Goal: Task Accomplishment & Management: Complete application form

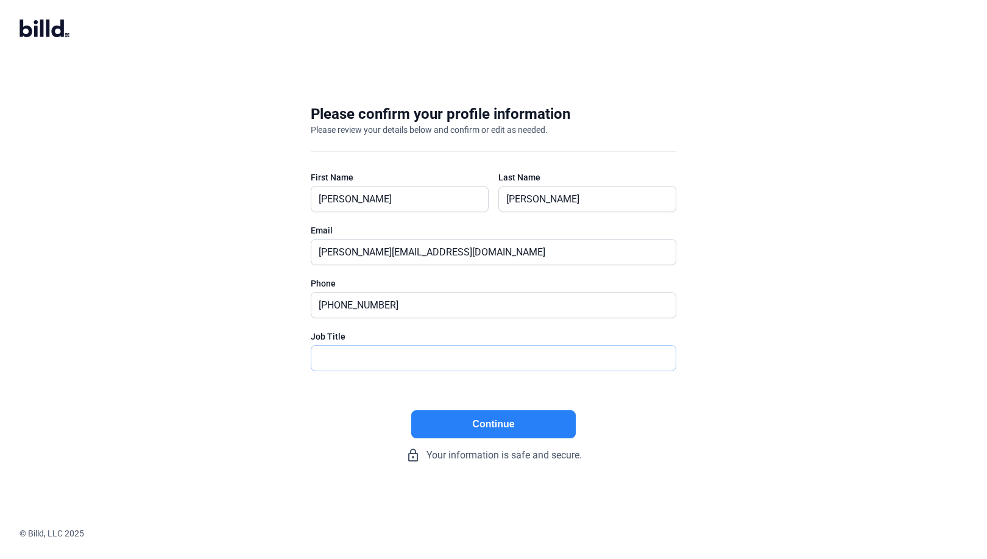
click at [383, 358] on input "text" at bounding box center [493, 358] width 364 height 25
type input "President"
click at [473, 422] on button "Continue" at bounding box center [493, 424] width 165 height 28
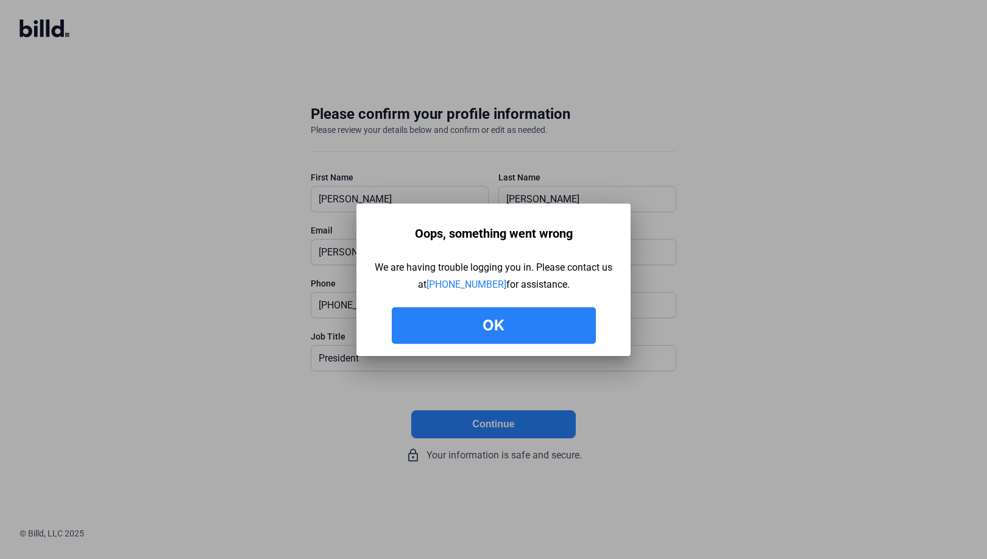
click at [469, 322] on button "Ok" at bounding box center [494, 325] width 204 height 37
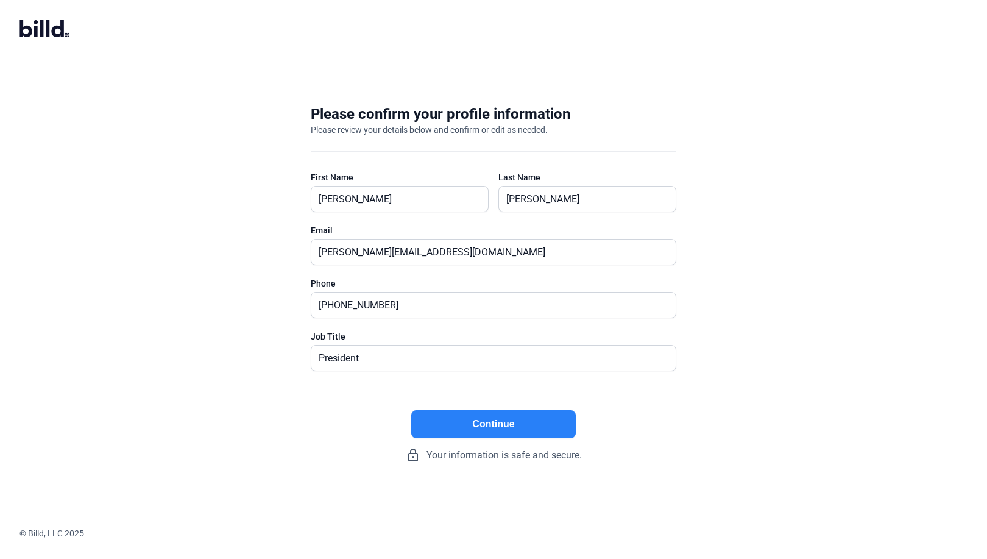
click at [497, 422] on button "Continue" at bounding box center [493, 424] width 165 height 28
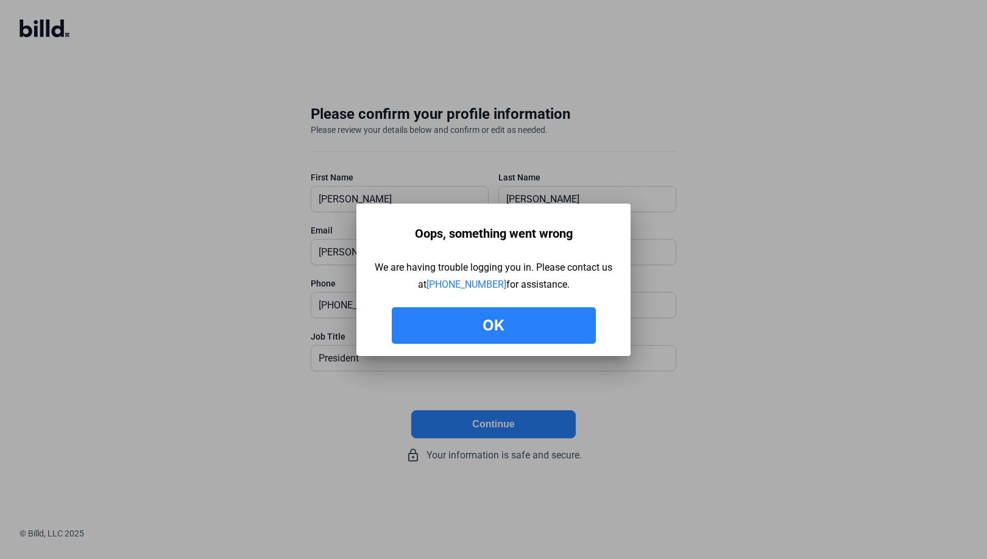
click at [509, 318] on button "Ok" at bounding box center [494, 325] width 204 height 37
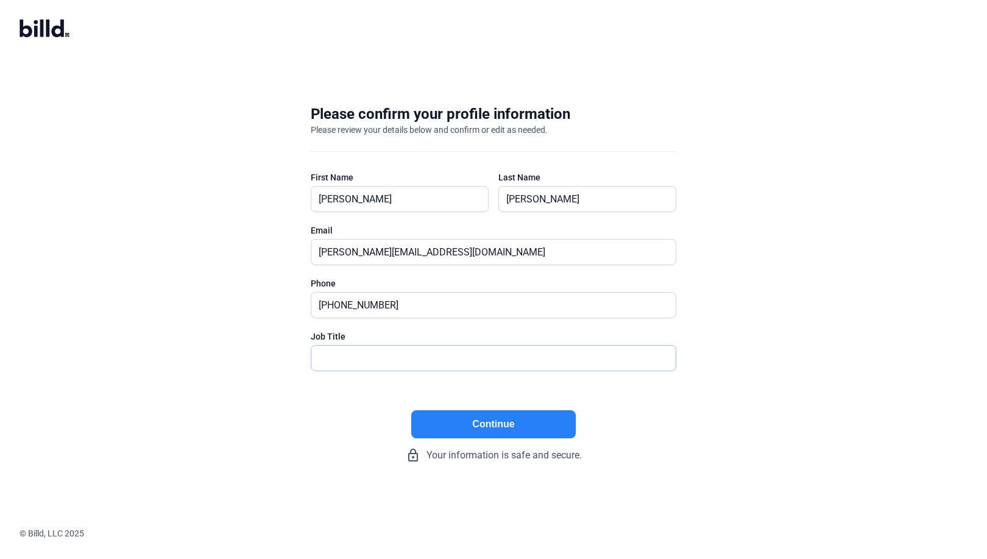
click at [350, 349] on input "text" at bounding box center [486, 358] width 351 height 25
type input "President"
click at [469, 421] on button "Continue" at bounding box center [493, 424] width 165 height 28
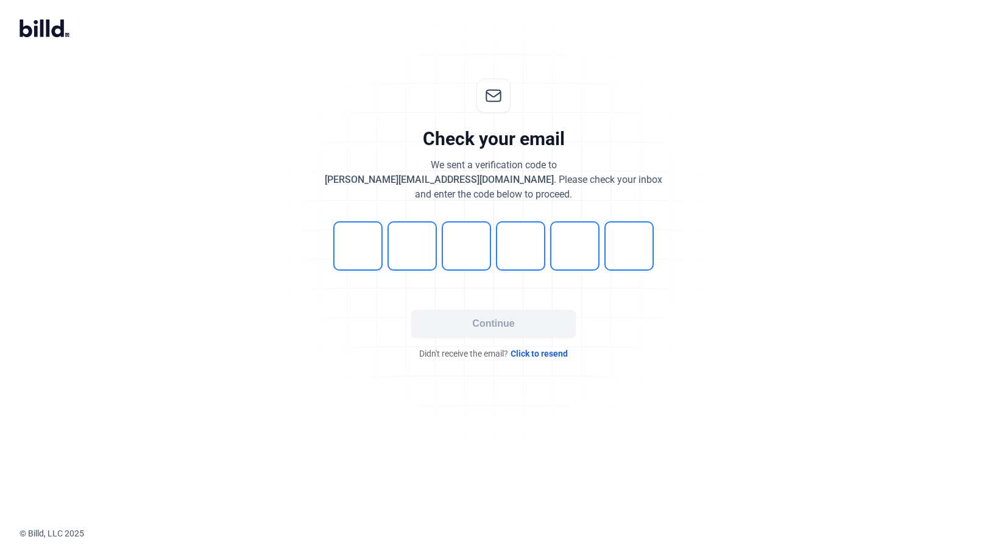
click at [347, 242] on input "tel" at bounding box center [357, 245] width 49 height 49
type input "1"
type input "3"
type input "7"
type input "8"
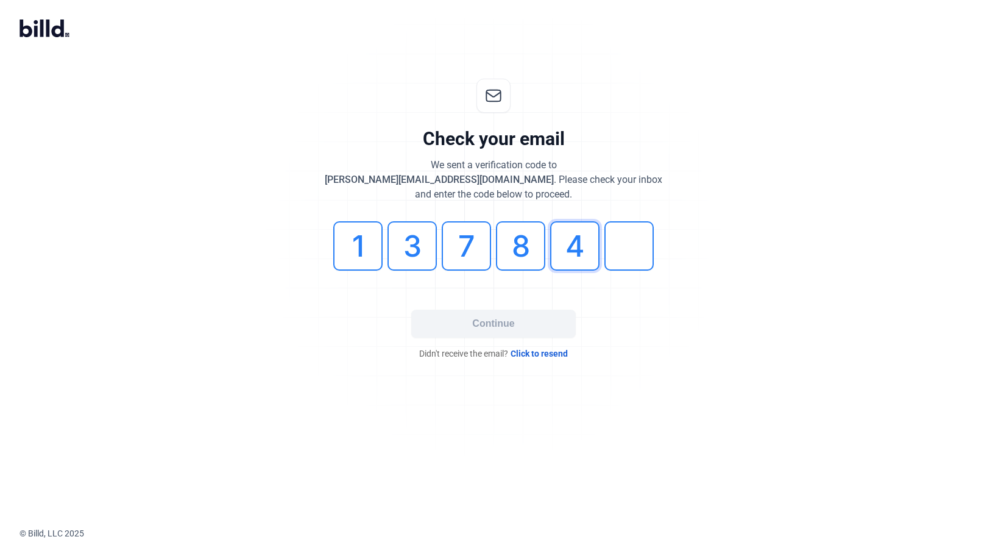
type input "4"
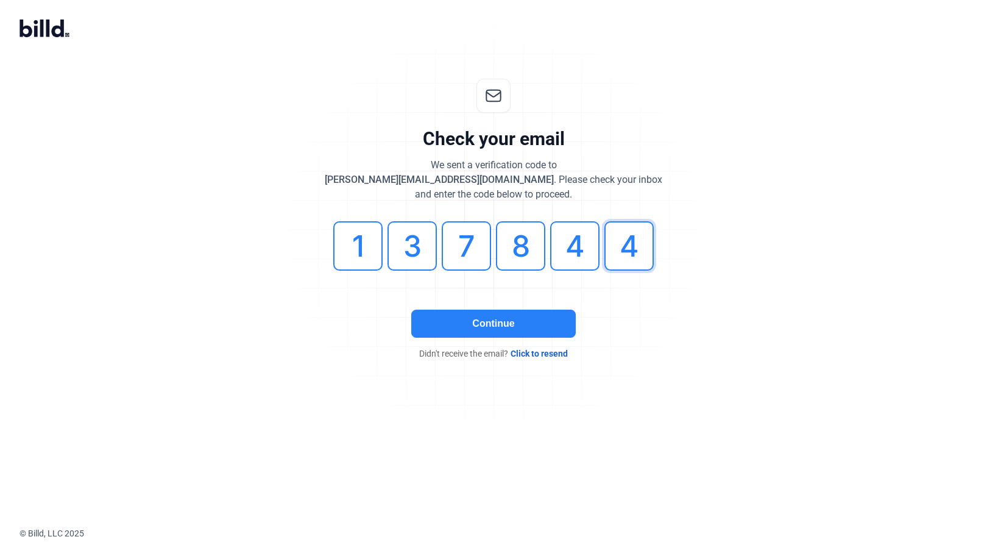
type input "4"
click at [480, 328] on button "Continue" at bounding box center [493, 324] width 165 height 28
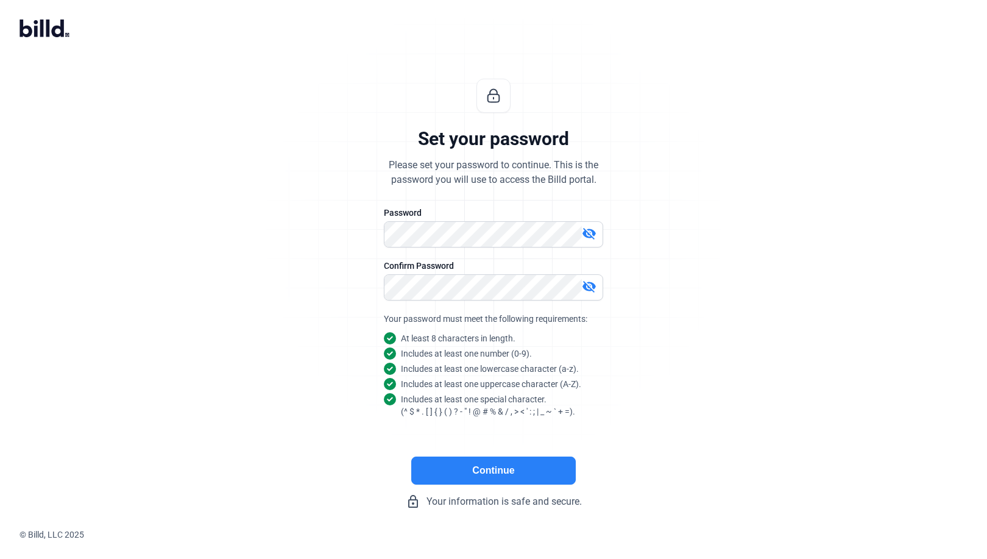
click at [505, 478] on button "Continue" at bounding box center [493, 470] width 165 height 28
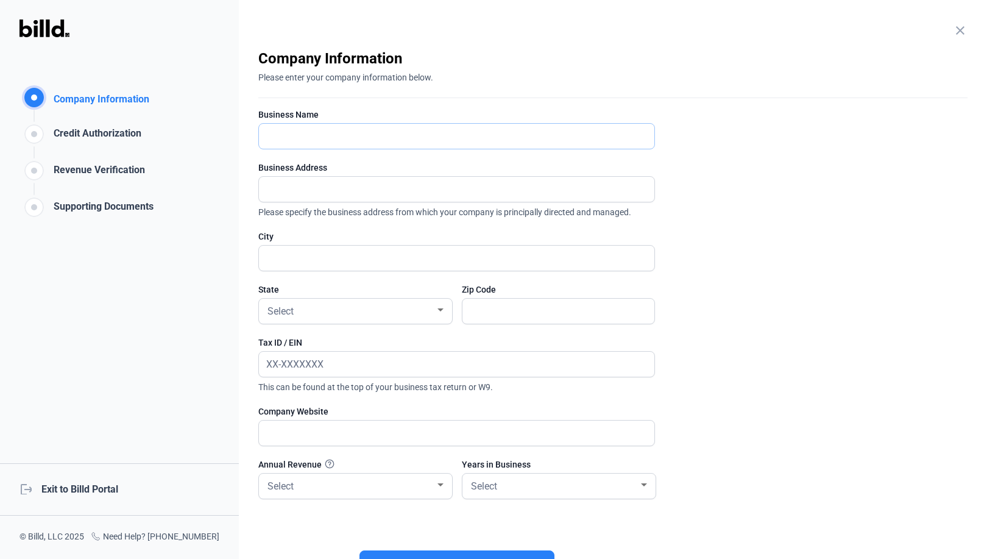
click at [305, 132] on input "text" at bounding box center [450, 136] width 382 height 25
type input "DFS Utilities, LLC"
type input "3611 W Interstate 30 Building A"
type input "Caddo Mills"
type input "75135"
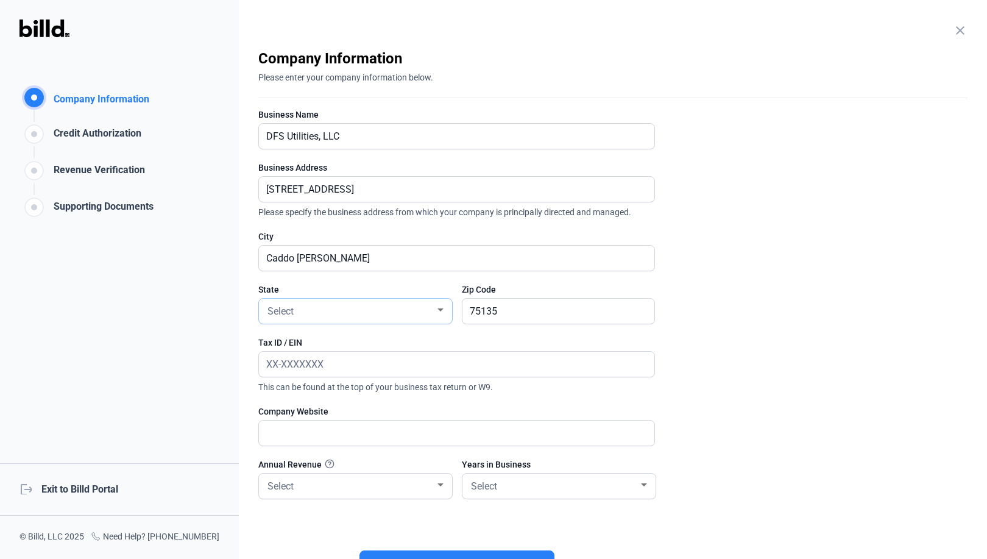
click at [372, 308] on div "Select" at bounding box center [350, 310] width 170 height 17
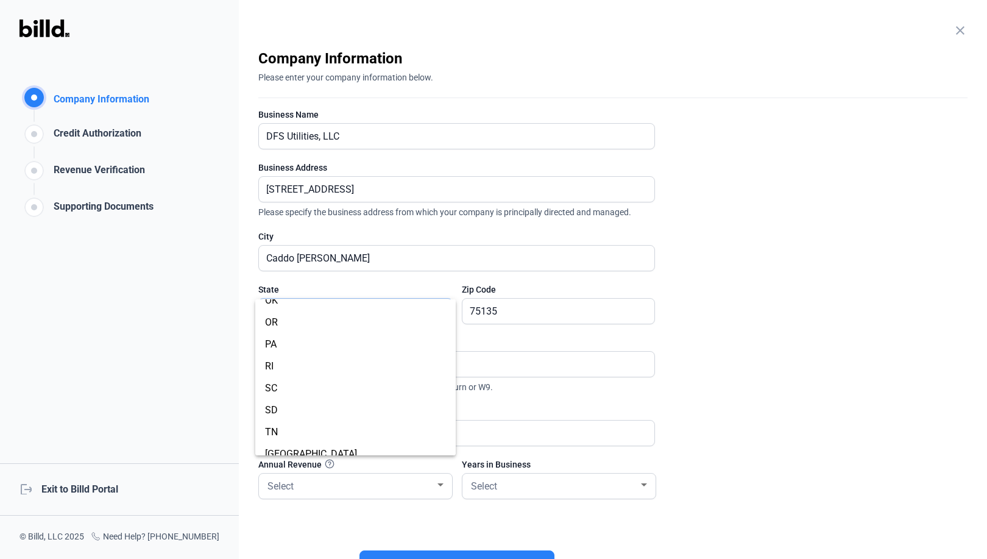
scroll to position [853, 0]
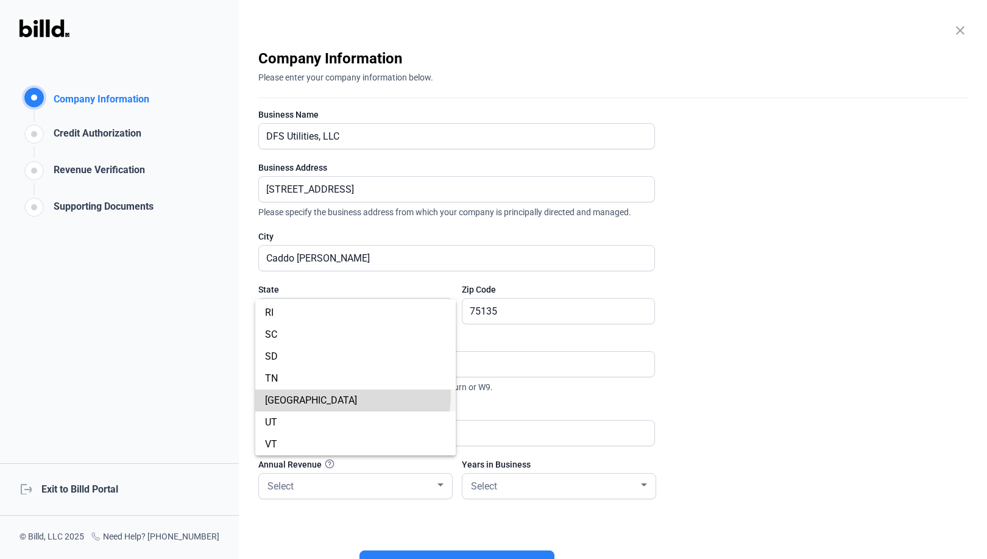
click at [266, 392] on span "TX" at bounding box center [355, 400] width 181 height 22
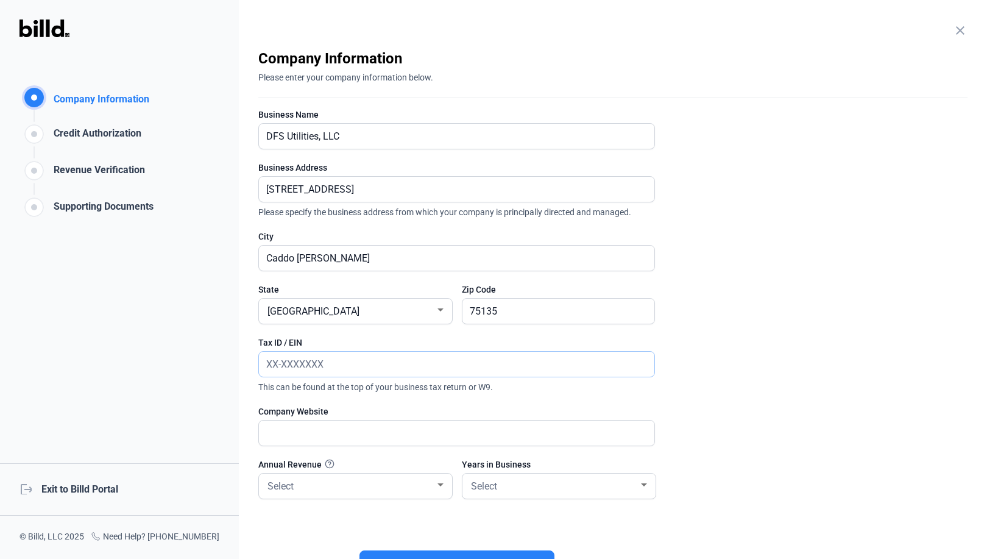
click at [360, 361] on input "text" at bounding box center [450, 364] width 382 height 25
type input "81-5408261"
type input "www.dfsutilities.com"
click at [639, 483] on div at bounding box center [644, 485] width 11 height 10
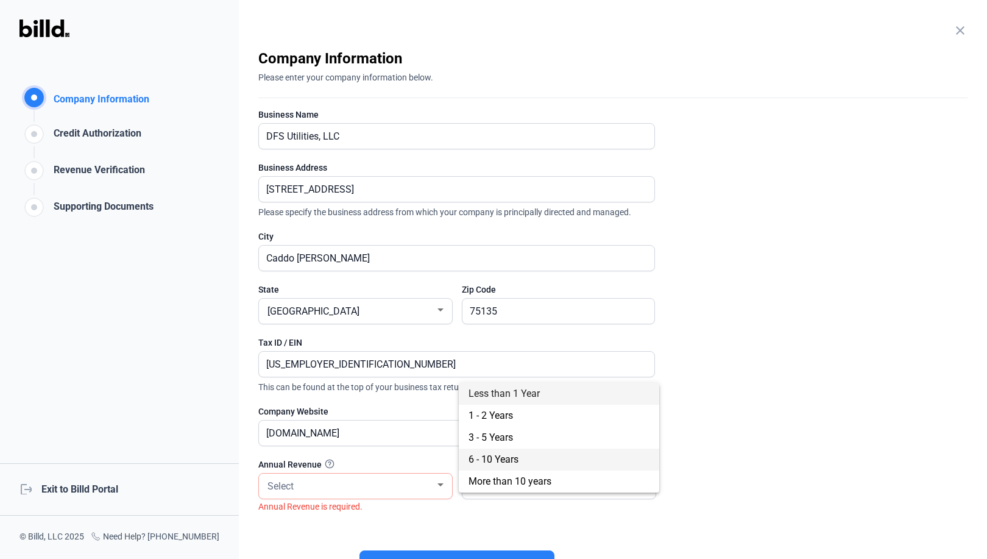
click at [500, 456] on span "6 - 10 Years" at bounding box center [494, 459] width 50 height 12
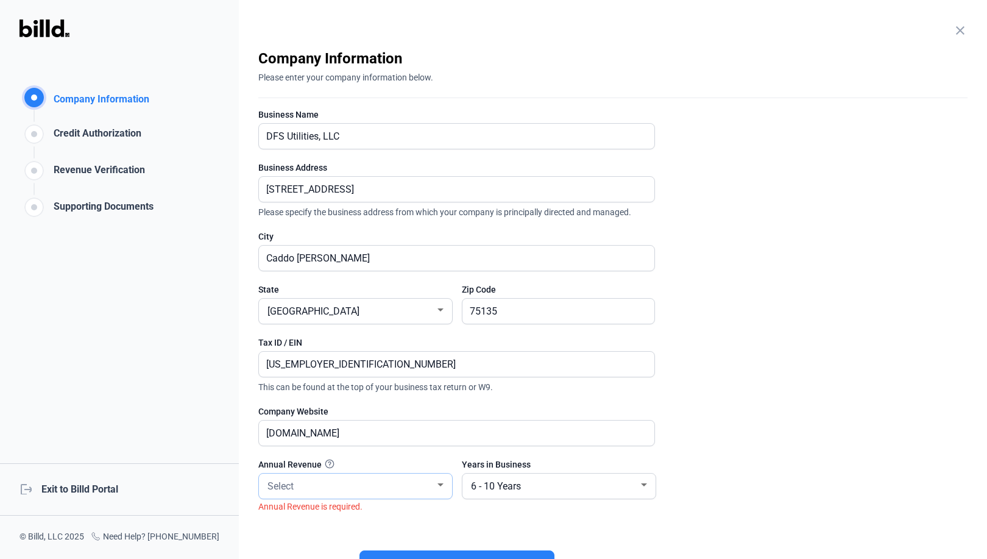
click at [304, 478] on div "Select" at bounding box center [350, 485] width 170 height 17
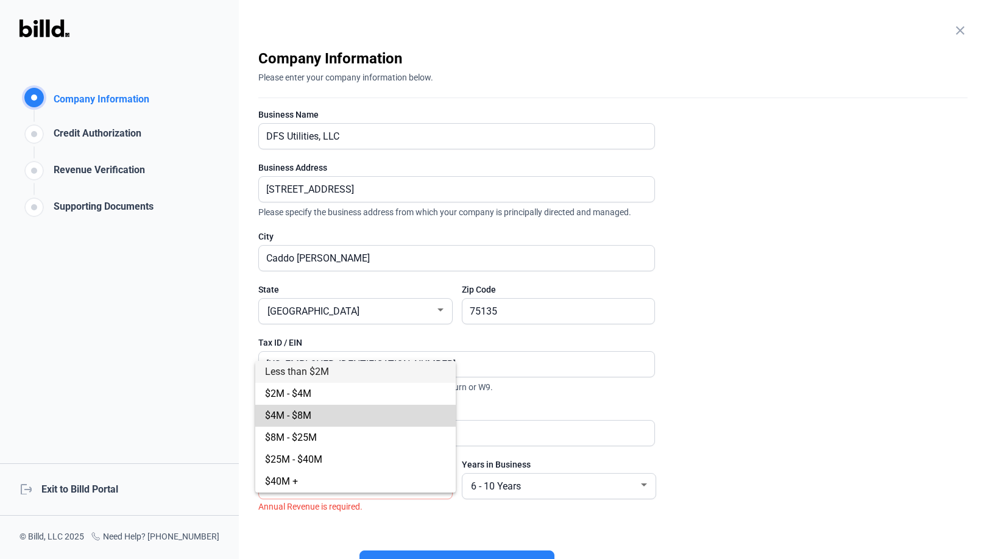
click at [300, 412] on span "$4M - $8M" at bounding box center [288, 416] width 46 height 12
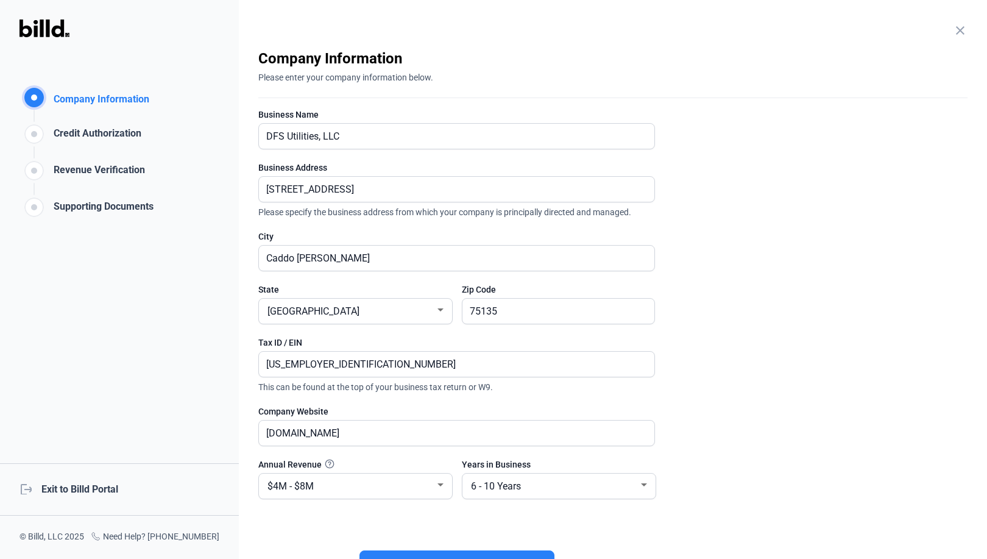
click at [720, 405] on enrollment-step "close Company Information Please enter your company information below. Business…" at bounding box center [612, 325] width 709 height 552
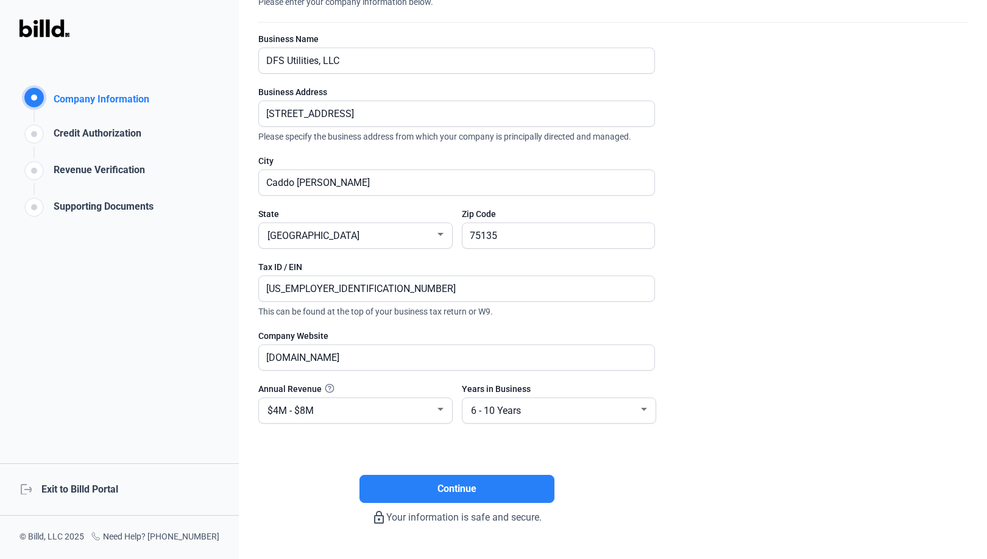
scroll to position [108, 0]
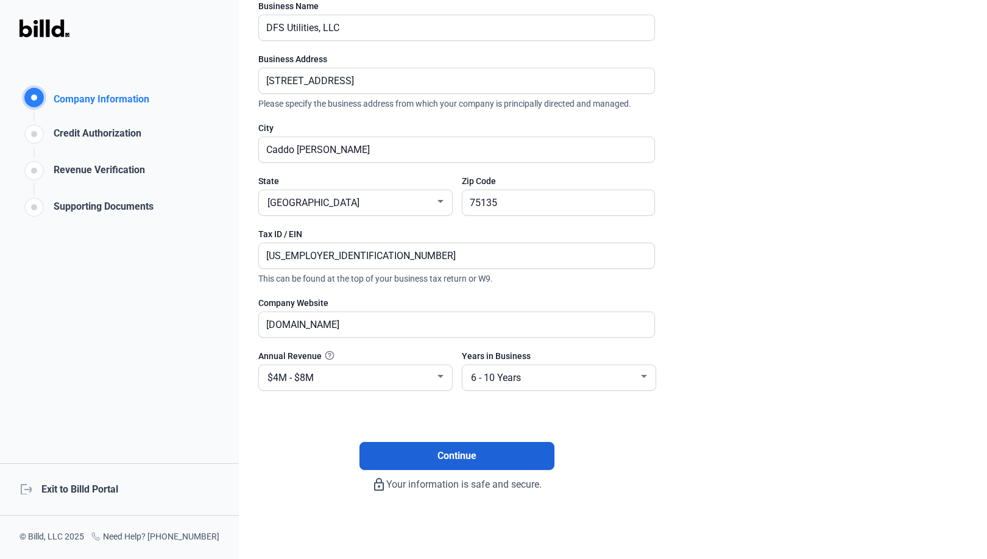
click at [436, 452] on button "Continue" at bounding box center [457, 456] width 195 height 28
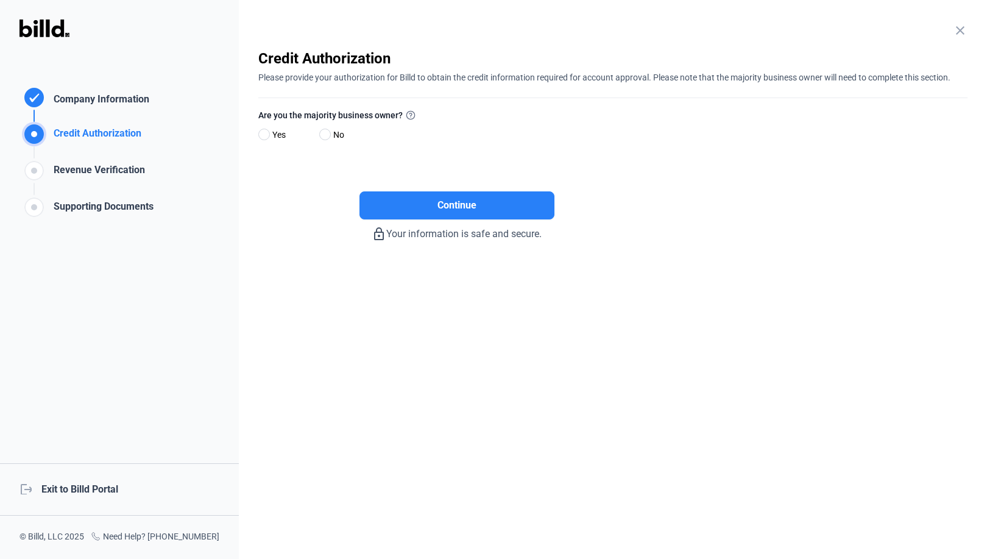
scroll to position [0, 0]
click at [268, 135] on span at bounding box center [264, 135] width 12 height 12
click at [268, 135] on input "Yes" at bounding box center [262, 134] width 9 height 9
radio input "true"
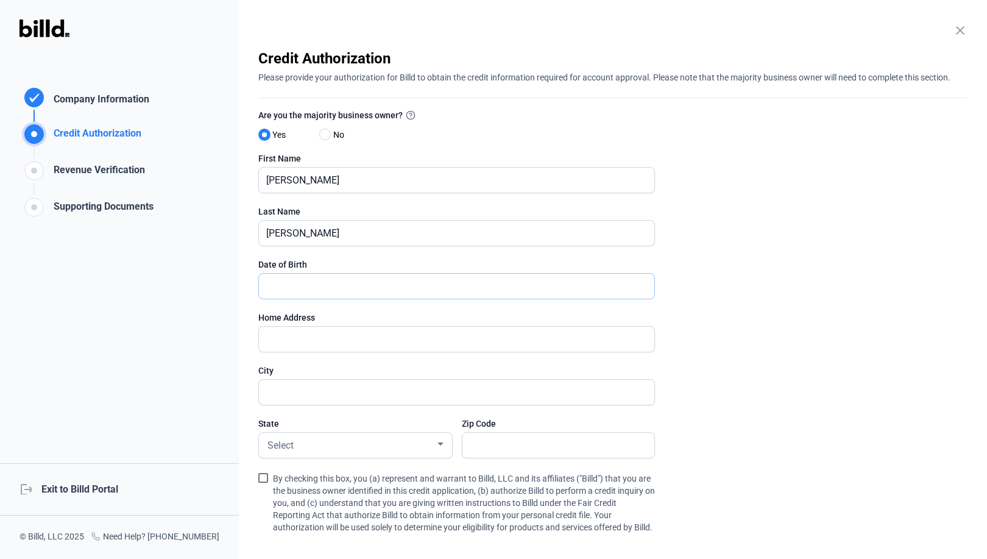
click at [303, 280] on input "text" at bounding box center [450, 286] width 382 height 25
click at [305, 286] on input "text" at bounding box center [457, 286] width 396 height 25
type input "04/09/1979"
type input "576 Sabine Creek Rd."
type input "Royse City"
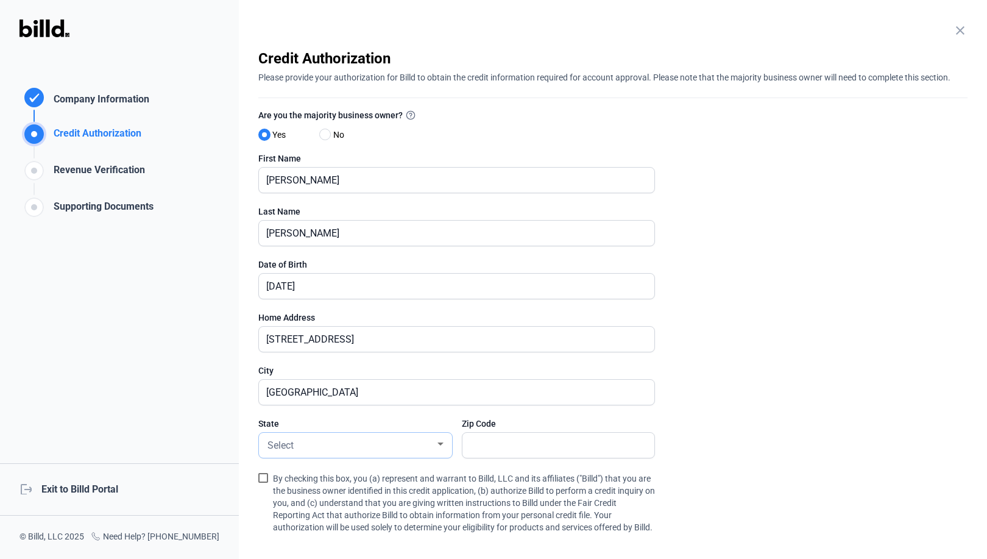
click at [322, 449] on div "Select" at bounding box center [350, 444] width 170 height 17
type input "75189"
click at [789, 387] on enrollment-step "close Credit Authorization Please provide your authorization for Billd to obtai…" at bounding box center [612, 345] width 709 height 592
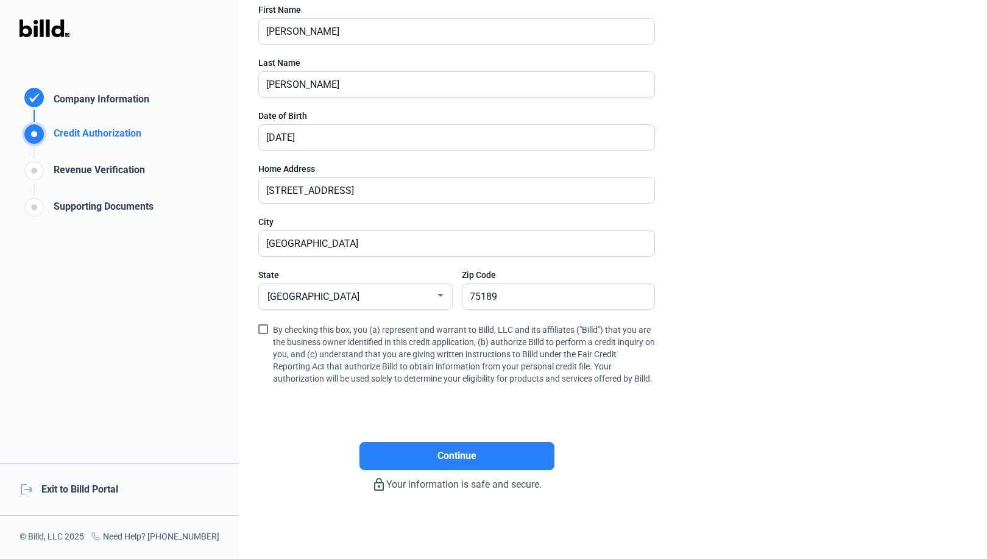
scroll to position [161, 0]
click at [261, 324] on span at bounding box center [263, 329] width 10 height 10
click at [0, 0] on input "By checking this box, you (a) represent and warrant to Billd, LLC and its affil…" at bounding box center [0, 0] width 0 height 0
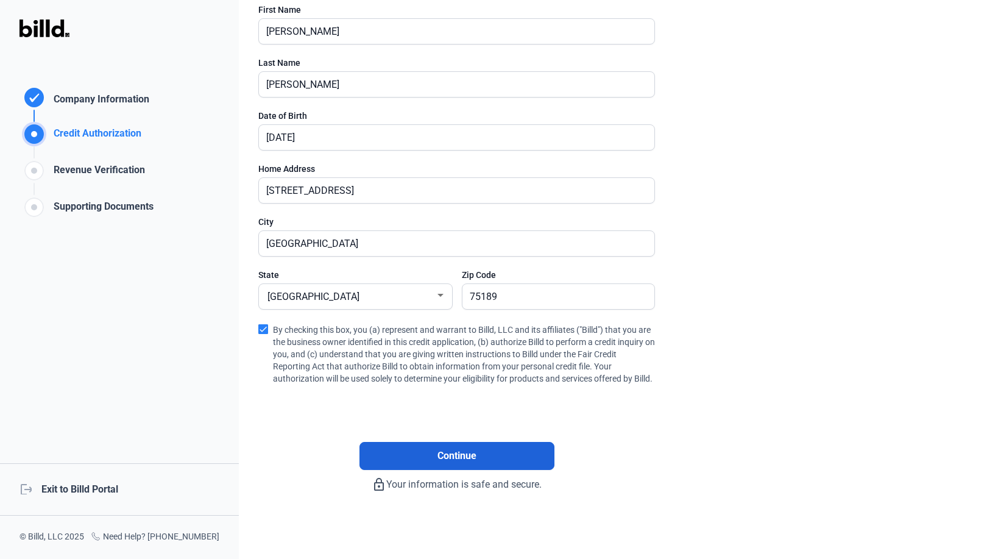
click at [465, 455] on span "Continue" at bounding box center [457, 456] width 39 height 15
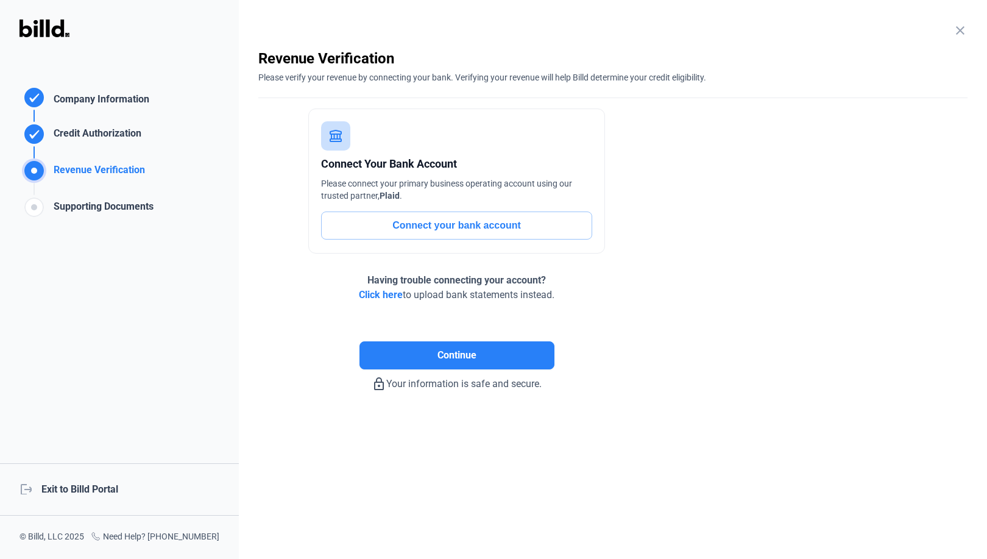
scroll to position [0, 0]
click at [413, 224] on button "Connect your bank account" at bounding box center [456, 225] width 271 height 28
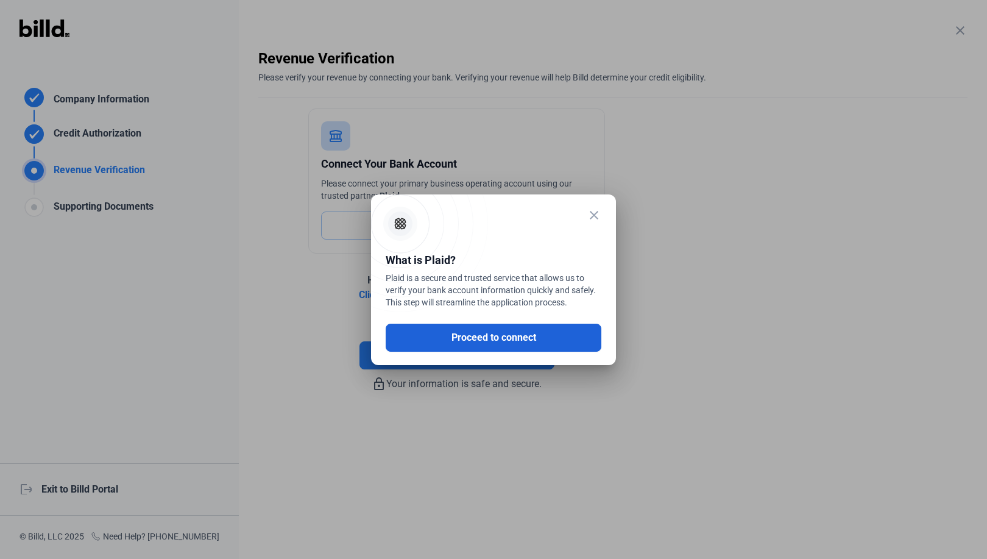
click at [487, 333] on button "Proceed to connect" at bounding box center [494, 338] width 216 height 28
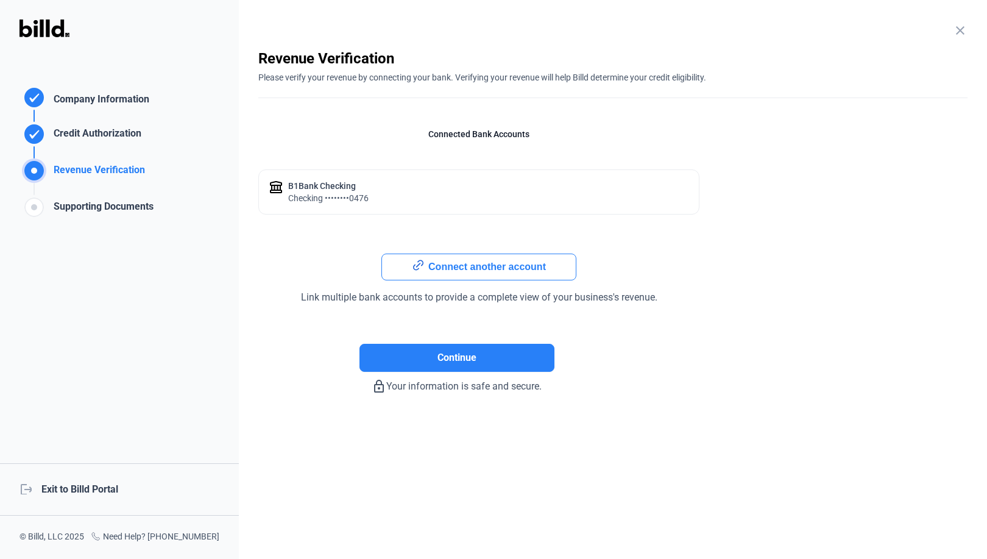
click at [392, 201] on div "b1Bank checking checking ••••••••0476" at bounding box center [478, 191] width 441 height 45
click at [298, 192] on div "checking ••••••••0476" at bounding box center [328, 198] width 80 height 12
click at [452, 266] on button "Connect another account" at bounding box center [479, 267] width 195 height 27
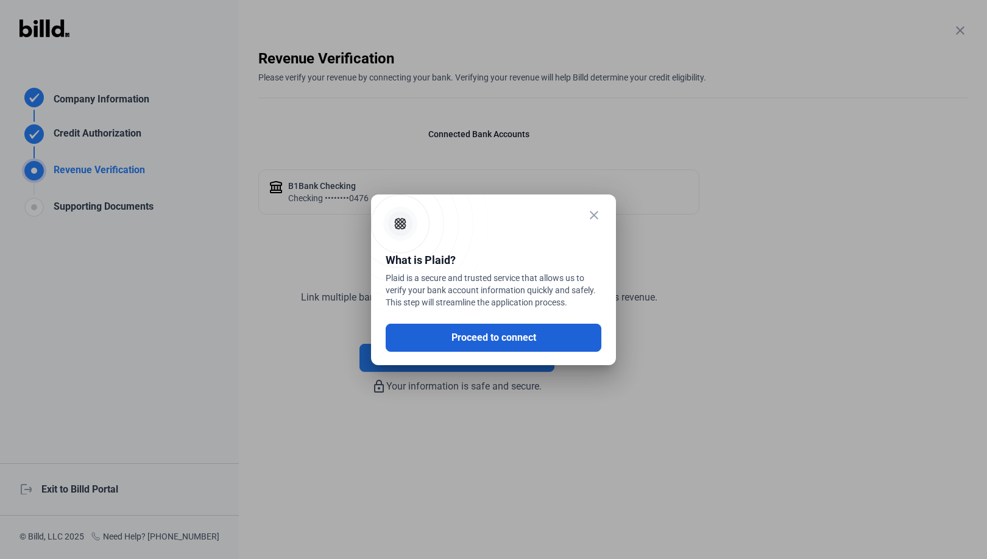
click at [497, 335] on button "Proceed to connect" at bounding box center [494, 338] width 216 height 28
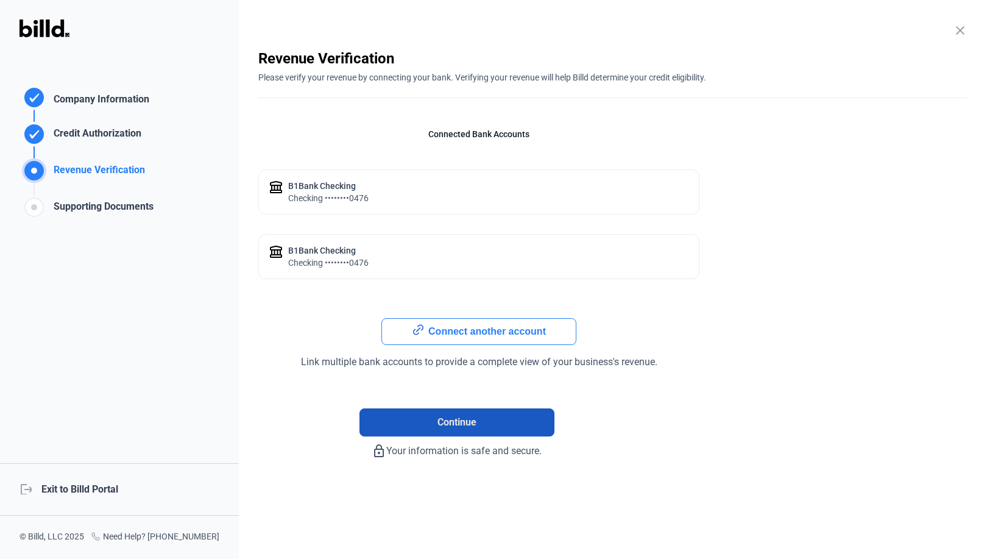
click at [452, 416] on span "Continue" at bounding box center [457, 422] width 39 height 15
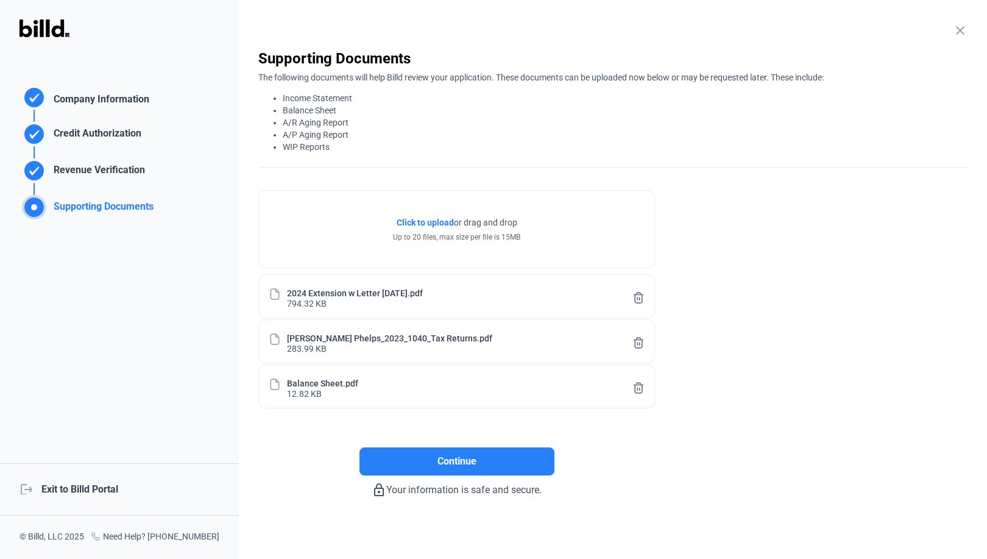
click at [641, 386] on icon at bounding box center [639, 388] width 12 height 13
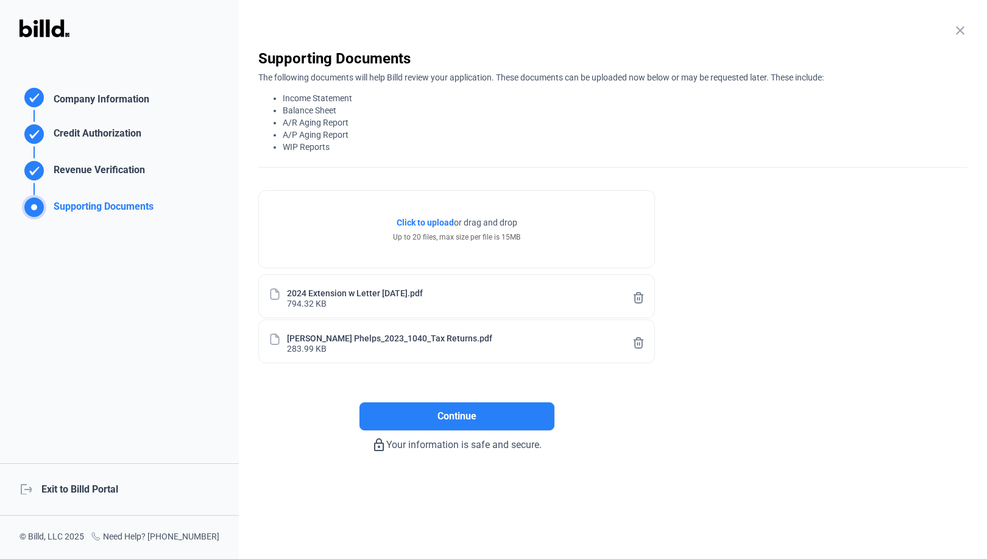
click at [719, 227] on enrollment-step "close Supporting Documents The following documents will help Billd review your …" at bounding box center [612, 250] width 709 height 403
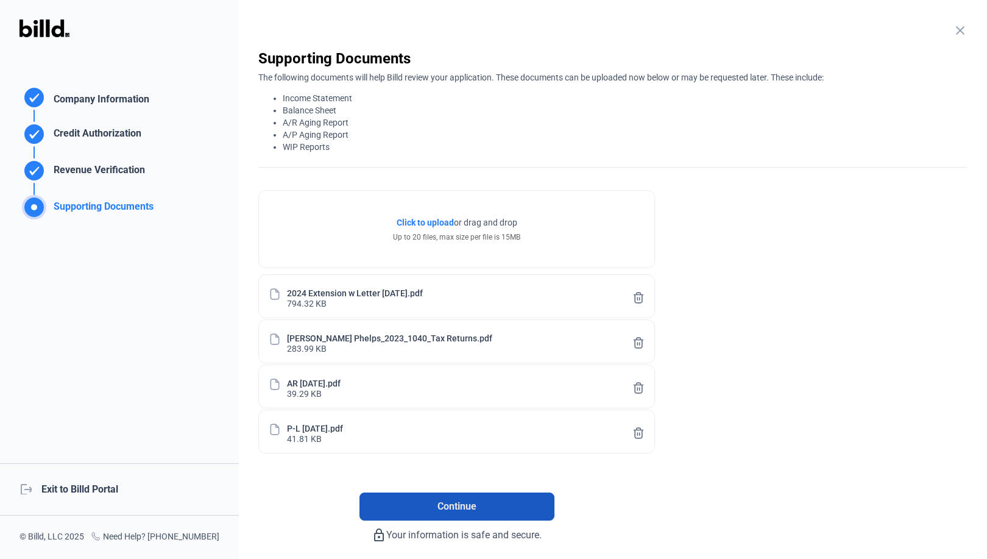
click at [481, 502] on button "Continue" at bounding box center [457, 506] width 195 height 28
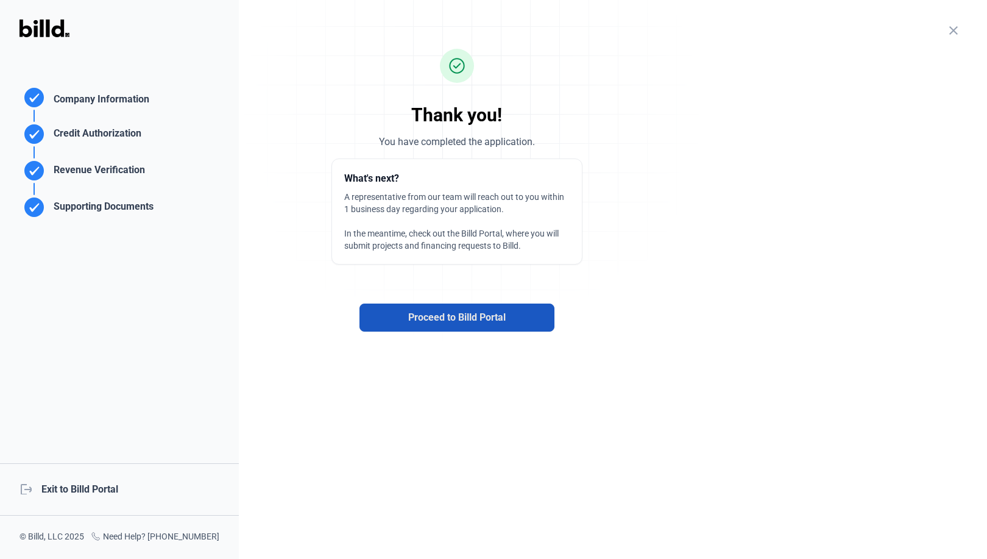
click at [425, 313] on span "Proceed to Billd Portal" at bounding box center [457, 317] width 98 height 15
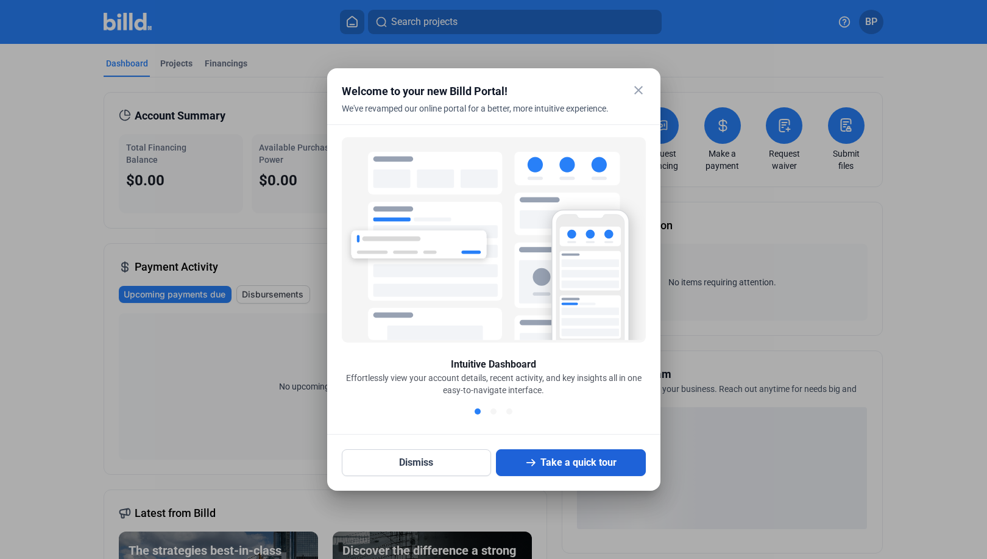
click at [542, 465] on button "Take a quick tour" at bounding box center [571, 462] width 150 height 27
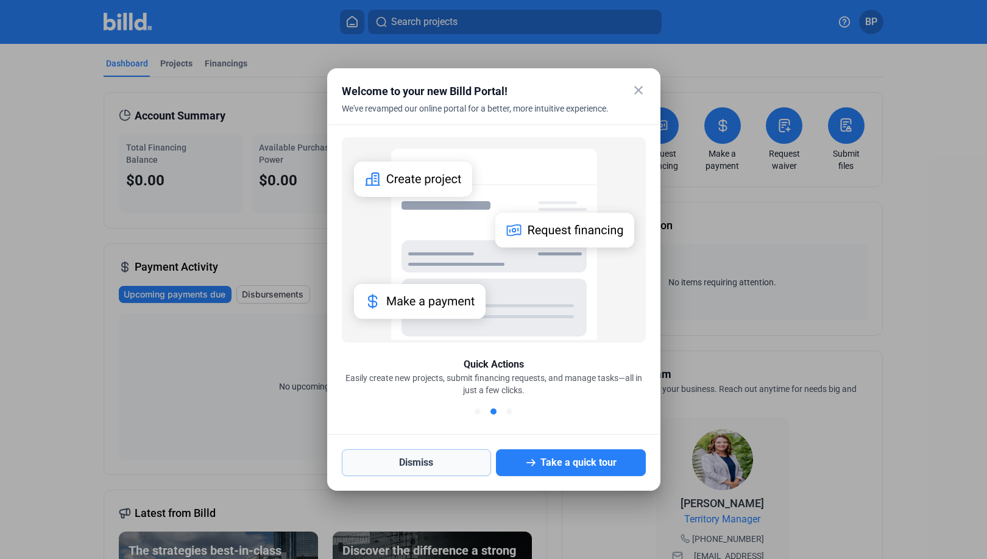
click at [440, 462] on button "Dismiss" at bounding box center [417, 462] width 150 height 27
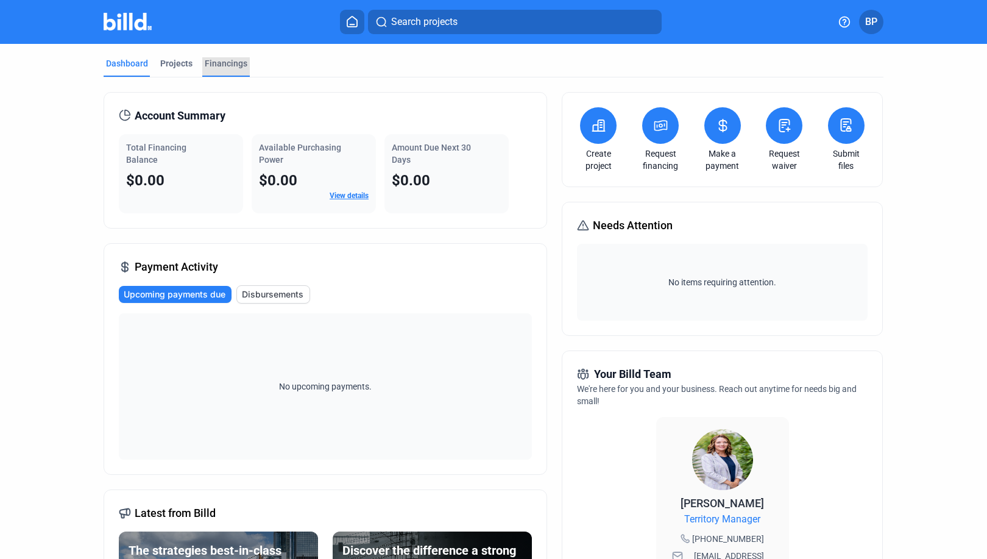
click at [230, 64] on div "Financings" at bounding box center [226, 63] width 43 height 12
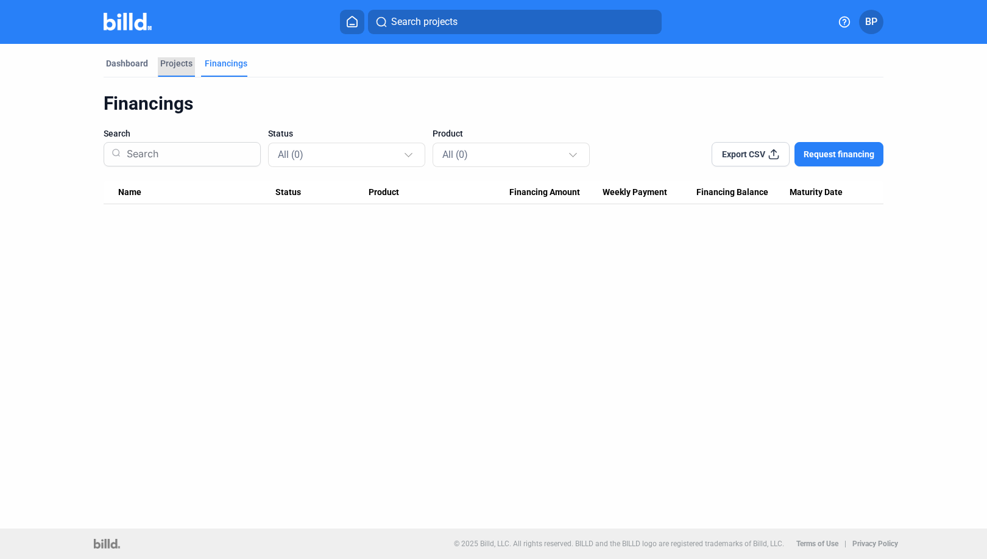
click at [176, 57] on div "Projects" at bounding box center [176, 63] width 32 height 12
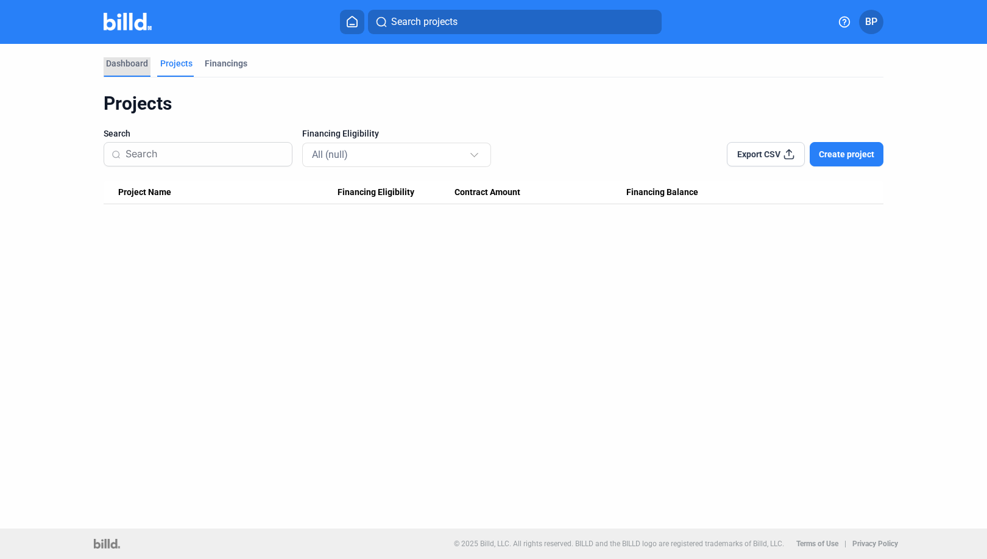
click at [129, 68] on div "Dashboard" at bounding box center [127, 63] width 42 height 12
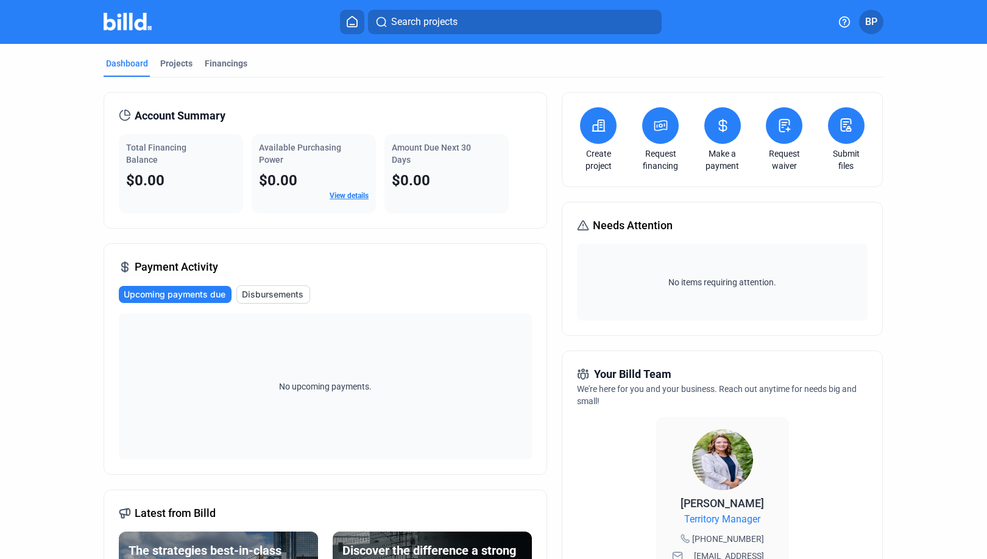
click at [176, 292] on span "Upcoming payments due" at bounding box center [175, 294] width 102 height 12
click at [299, 357] on div "No upcoming payments." at bounding box center [325, 386] width 413 height 146
click at [176, 63] on div "Projects" at bounding box center [176, 63] width 32 height 12
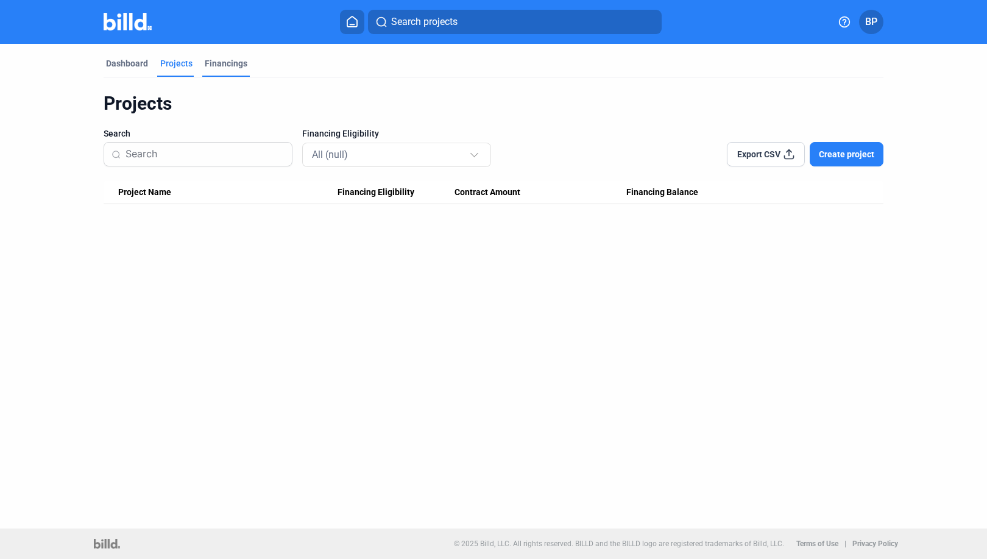
click at [219, 63] on div "Financings" at bounding box center [226, 63] width 43 height 12
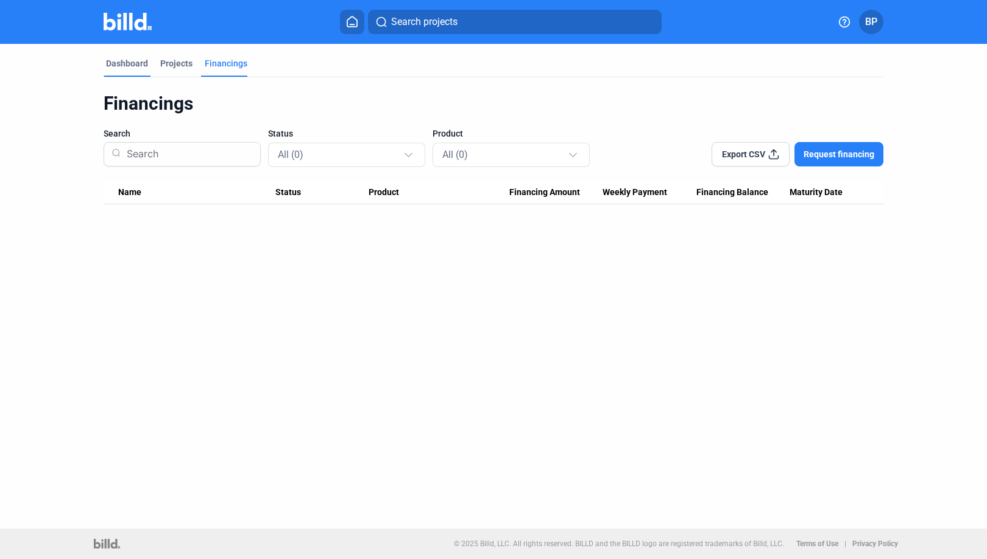
click at [112, 60] on div "Dashboard" at bounding box center [127, 63] width 42 height 12
